Goal: Information Seeking & Learning: Learn about a topic

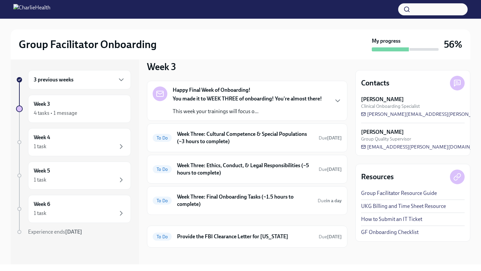
scroll to position [14, 0]
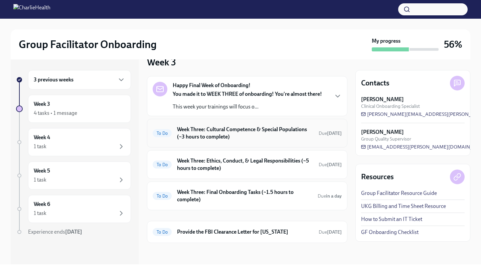
click at [295, 133] on h6 "Week Three: Cultural Competence & Special Populations (~3 hours to complete)" at bounding box center [245, 133] width 136 height 15
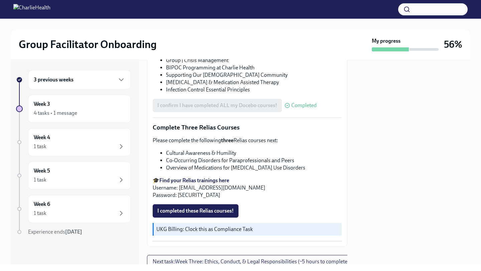
scroll to position [491, 0]
click at [218, 151] on li "Cultural Awareness & Humility" at bounding box center [254, 152] width 176 height 7
copy ul "Cultural Awareness & Humility"
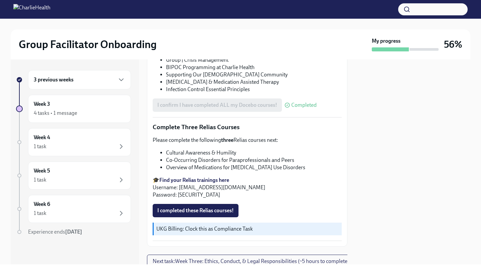
click at [255, 157] on li "Co-Occurring Disorders for Paraprofessionals and Peers" at bounding box center [254, 160] width 176 height 7
copy ul "Co-Occurring Disorders for Paraprofessionals and Peers"
drag, startPoint x: 284, startPoint y: 166, endPoint x: 163, endPoint y: 164, distance: 121.2
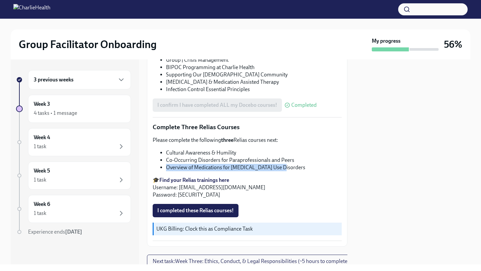
click at [163, 164] on ul "Cultural Awareness & Humility Co-Occurring Disorders for Paraprofessionals and …" at bounding box center [247, 160] width 189 height 22
copy li "Overview of Medications for [MEDICAL_DATA] Use Disorders"
click at [229, 207] on span "I completed these Relias courses!" at bounding box center [195, 210] width 76 height 7
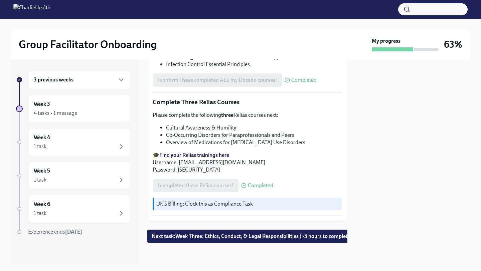
scroll to position [519, 0]
click at [276, 233] on span "Next task : Week Three: Ethics, Conduct, & Legal Responsibilities (~5 hours to …" at bounding box center [252, 236] width 201 height 7
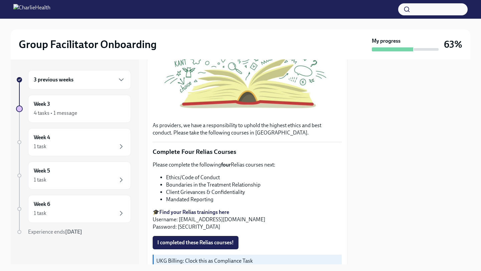
scroll to position [178, 0]
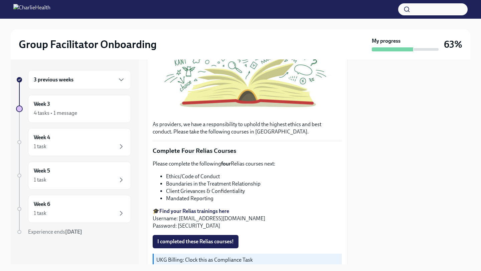
click at [217, 173] on li "Ethics/Code of Conduct" at bounding box center [254, 176] width 176 height 7
copy ul "Ethics/Code of Conduct"
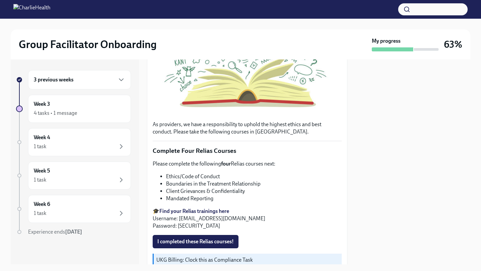
click at [230, 181] on li "Boundaries in the Treatment Relationship" at bounding box center [254, 183] width 176 height 7
copy ul "Boundaries in the Treatment Relationship"
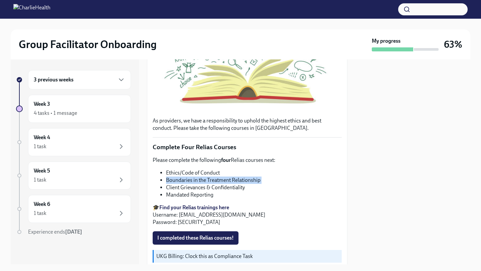
scroll to position [186, 0]
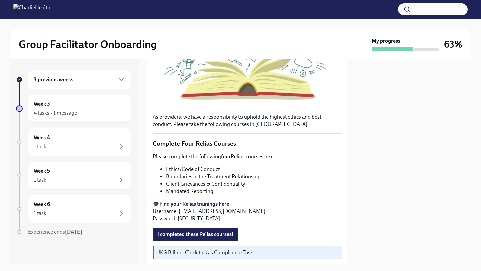
click at [224, 182] on li "Client Grievances & Confidentiality" at bounding box center [254, 183] width 176 height 7
click at [224, 181] on li "Client Grievances & Confidentiality" at bounding box center [254, 183] width 176 height 7
copy ul "Client Grievances & Confidentiality"
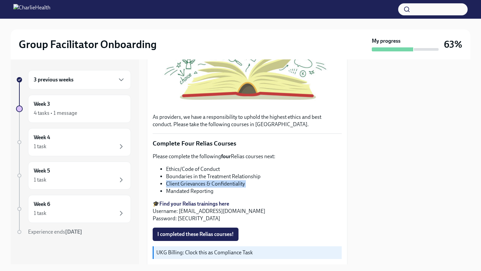
click at [229, 180] on li "Client Grievances & Confidentiality" at bounding box center [254, 183] width 176 height 7
click at [227, 181] on li "Client Grievances & Confidentiality" at bounding box center [254, 183] width 176 height 7
copy ul "Client Grievances & Confidentiality"
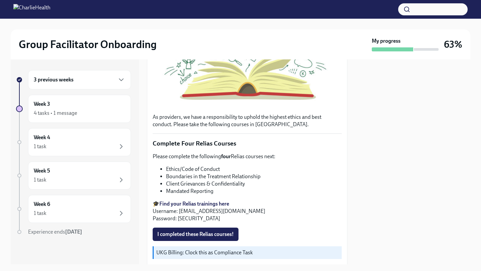
click at [198, 188] on li "Mandated Reporting" at bounding box center [254, 191] width 176 height 7
copy div "Mandated Reporting"
click at [218, 233] on span "I completed these Relias courses!" at bounding box center [195, 234] width 76 height 7
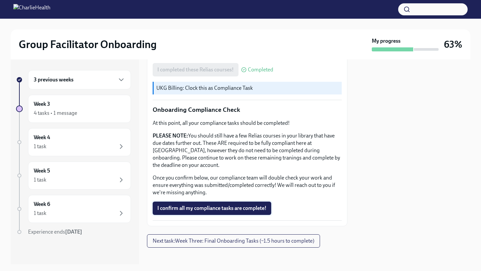
scroll to position [351, 0]
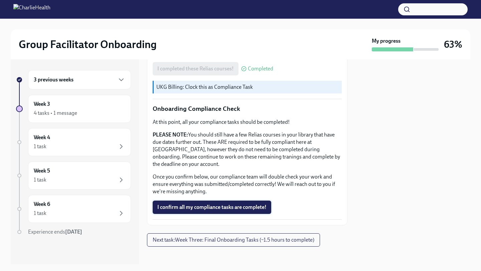
click at [230, 201] on button "I confirm all my compliance tasks are complete!" at bounding box center [212, 207] width 119 height 13
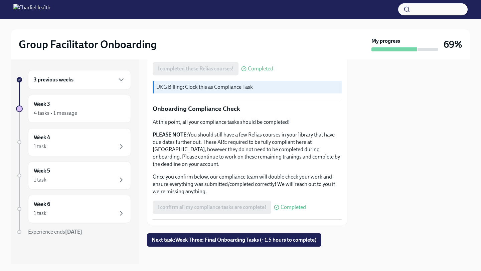
click at [325, 190] on p "Once you confirm below, our compliance team will double check your work and ens…" at bounding box center [247, 184] width 189 height 22
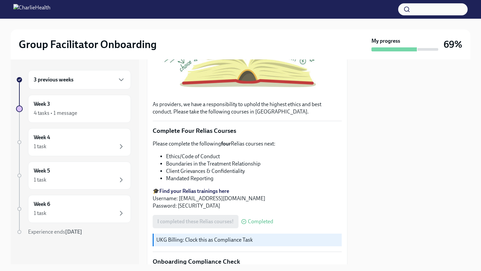
scroll to position [0, 0]
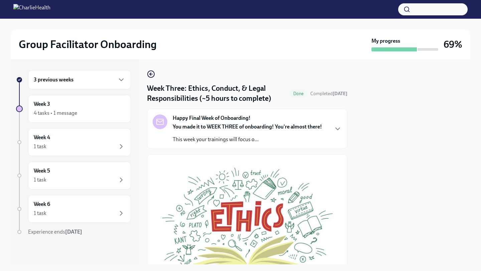
click at [284, 97] on h4 "Week Three: Ethics, Conduct, & Legal Responsibilities (~5 hours to complete)" at bounding box center [217, 93] width 140 height 20
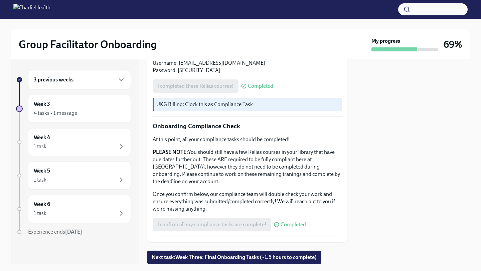
scroll to position [351, 0]
